Goal: Navigation & Orientation: Find specific page/section

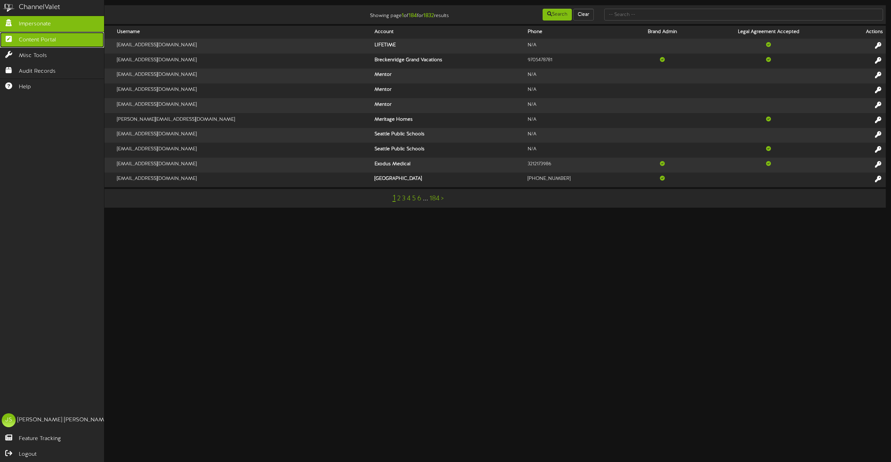
click at [36, 42] on span "Content Portal" at bounding box center [37, 40] width 37 height 8
